Goal: Browse casually

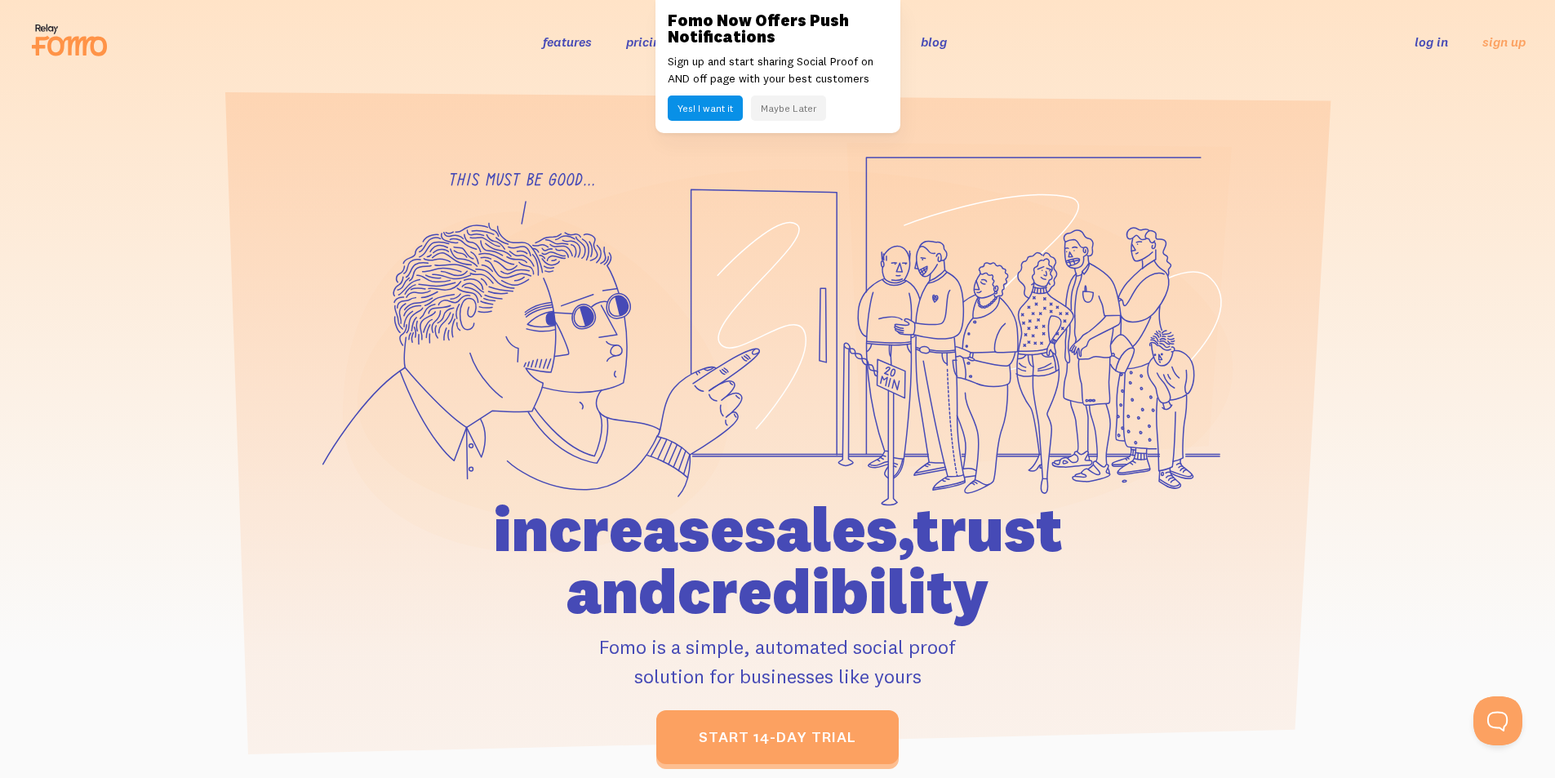
click at [791, 113] on button "Maybe Later" at bounding box center [788, 108] width 75 height 25
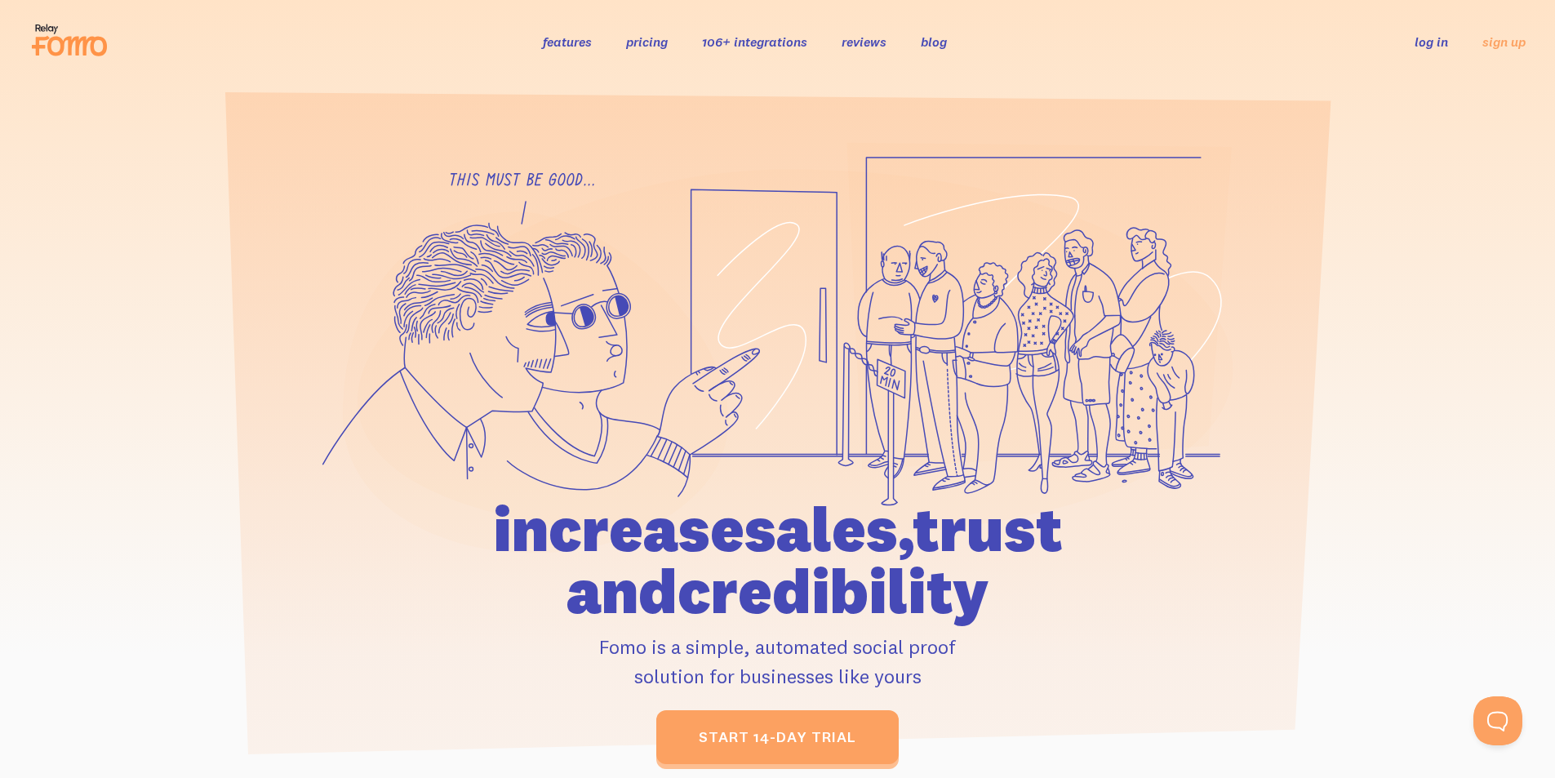
click at [602, 467] on icon at bounding box center [535, 381] width 385 height 341
click at [489, 198] on icon at bounding box center [778, 348] width 911 height 412
click at [514, 186] on icon at bounding box center [778, 348] width 911 height 412
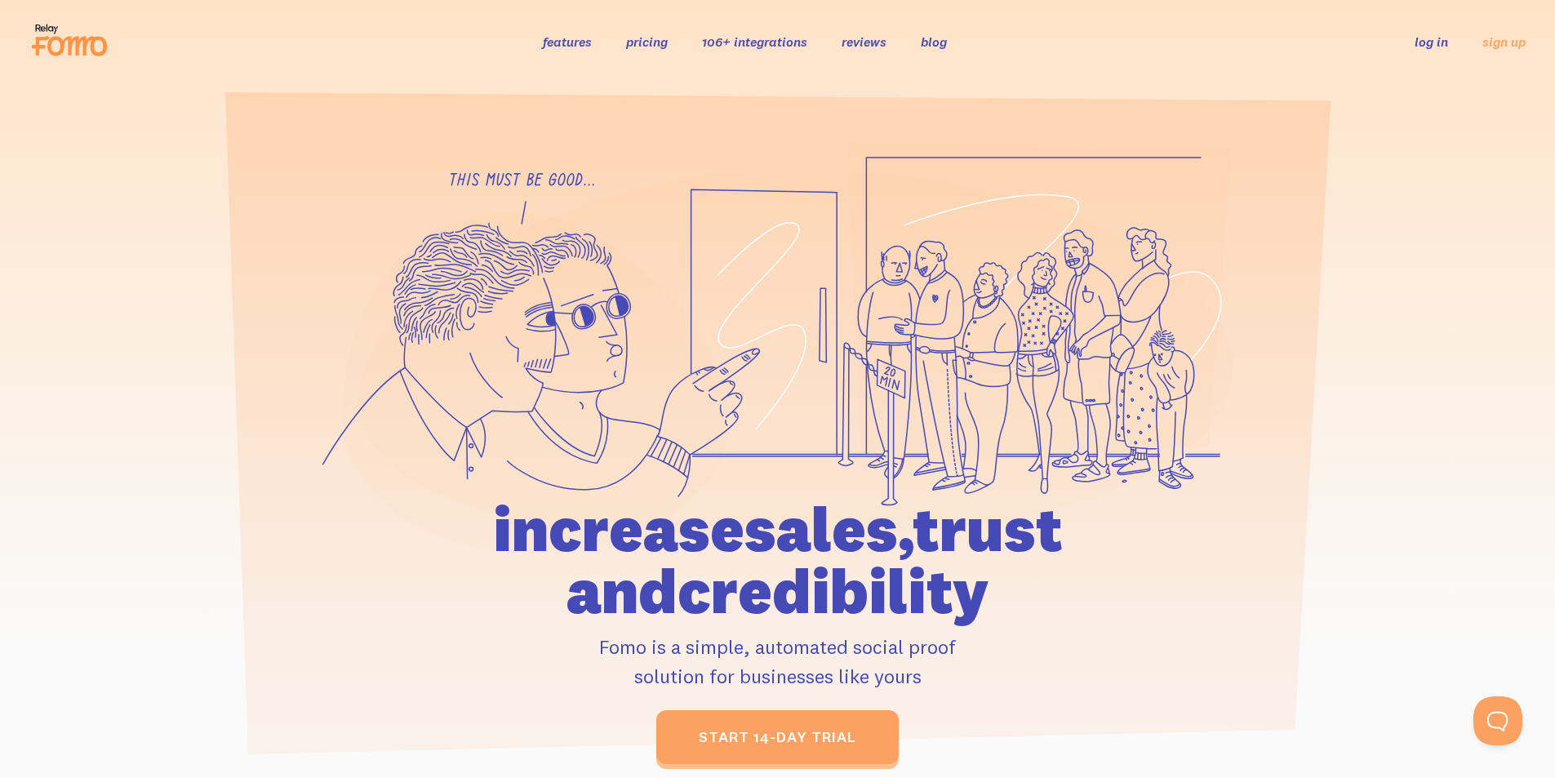
click at [908, 523] on h1 "increase sales, trust and credibility" at bounding box center [778, 560] width 756 height 124
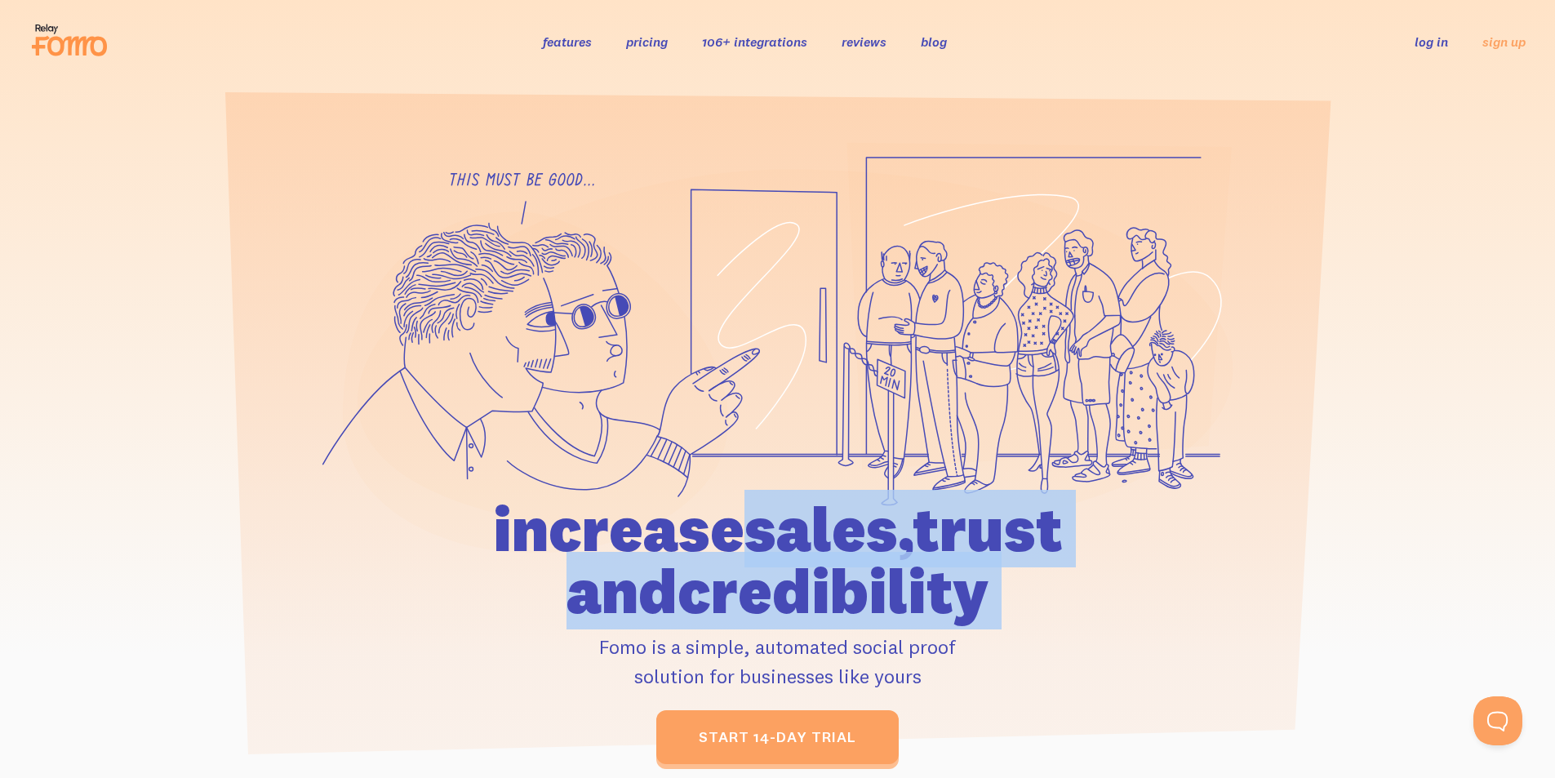
click at [908, 523] on h1 "increase sales, trust and credibility" at bounding box center [778, 560] width 756 height 124
click at [835, 547] on h1 "increase sales, trust and credibility" at bounding box center [778, 560] width 756 height 124
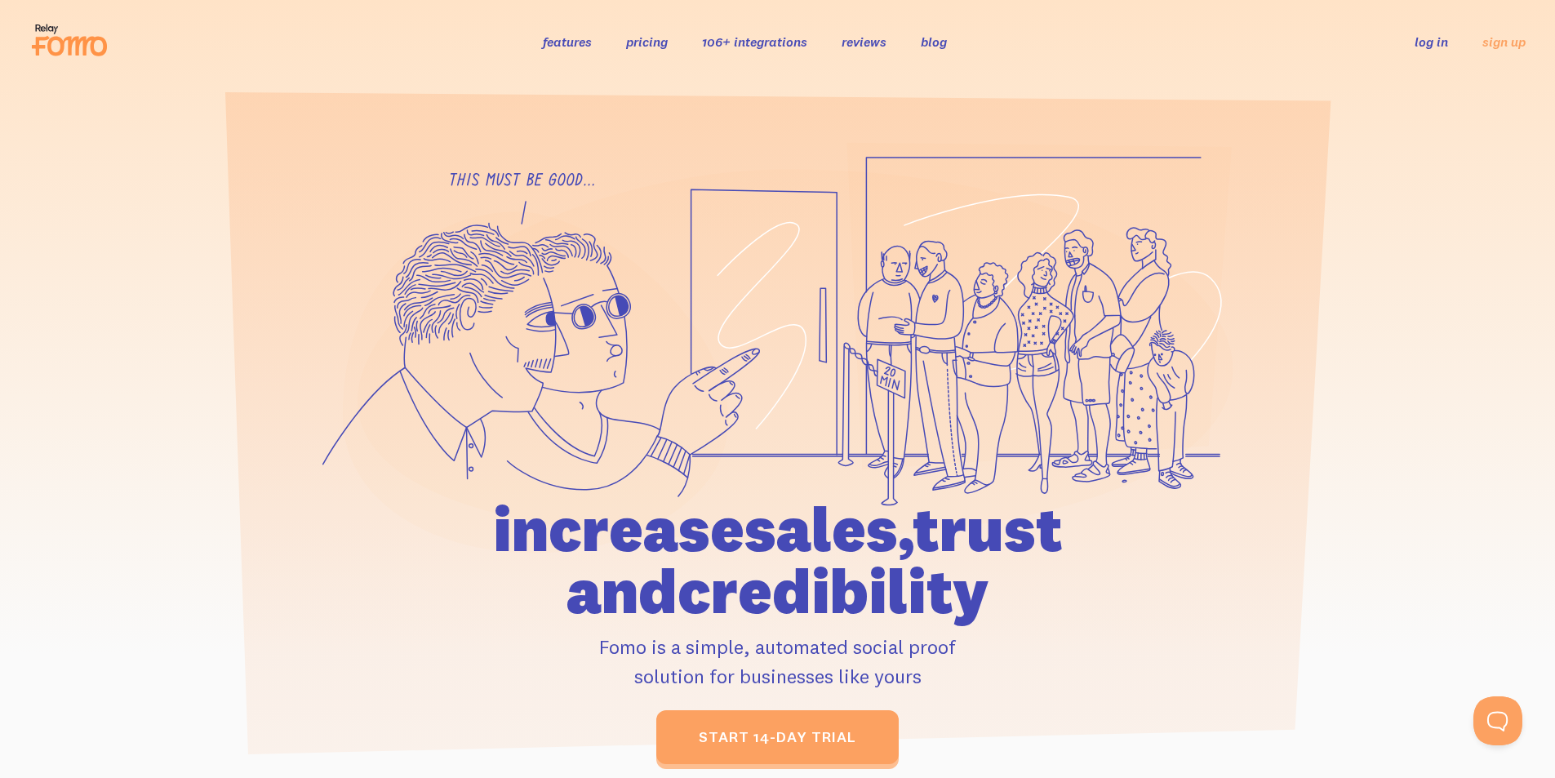
click at [835, 547] on h1 "increase sales, trust and credibility" at bounding box center [778, 560] width 756 height 124
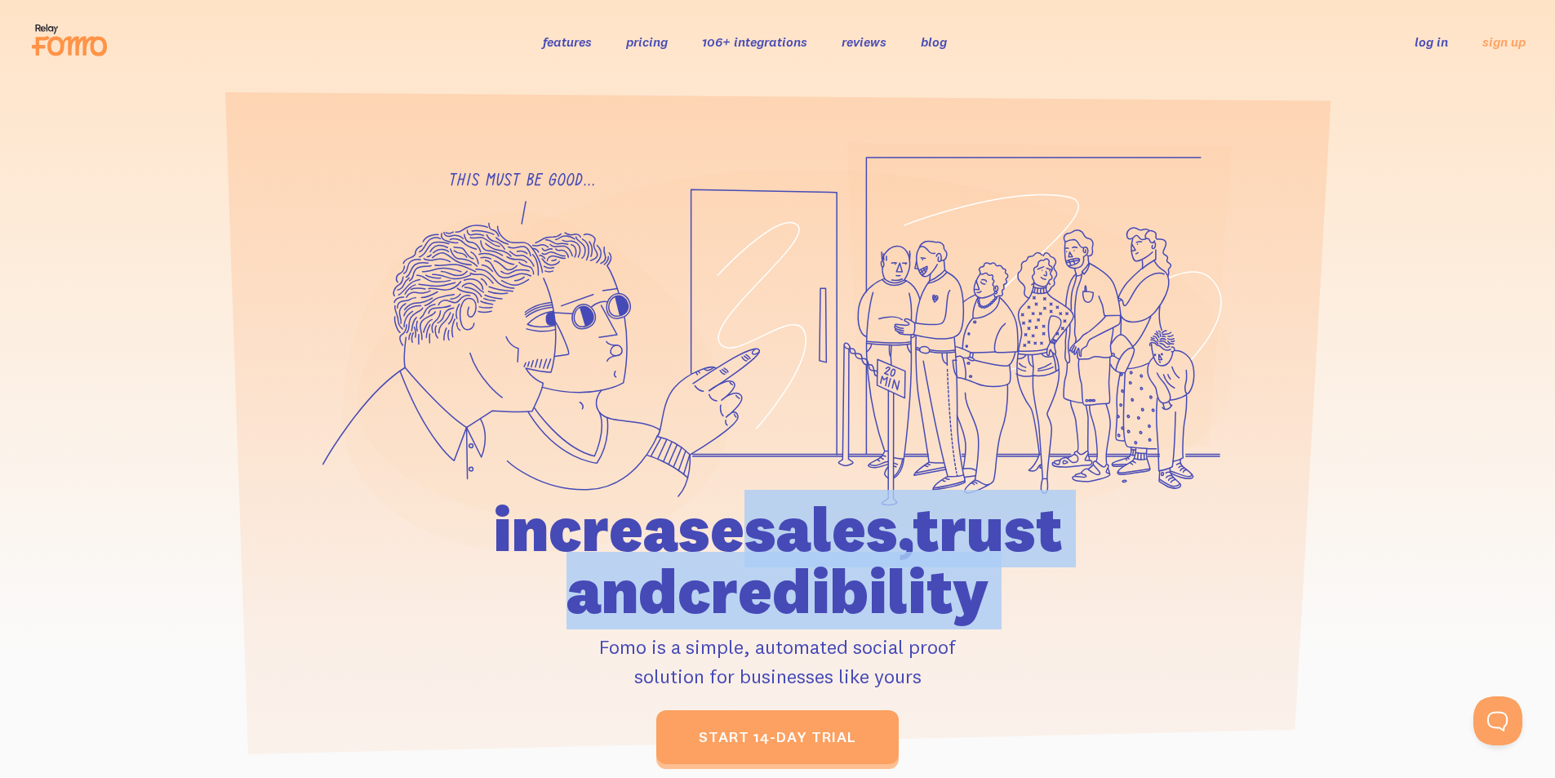
click at [835, 547] on h1 "increase sales, trust and credibility" at bounding box center [778, 560] width 756 height 124
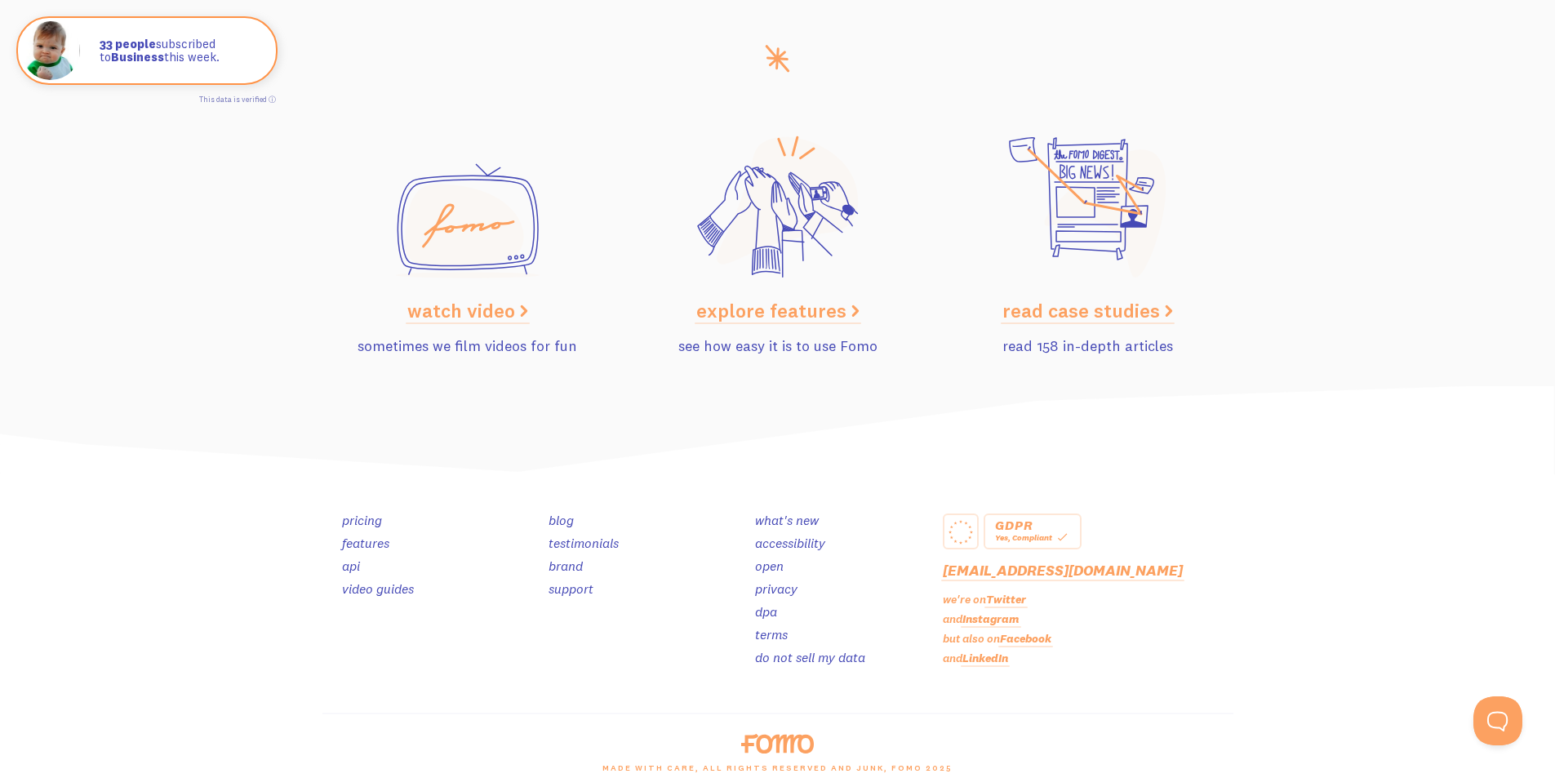
scroll to position [8157, 0]
